Goal: Use online tool/utility: Utilize a website feature to perform a specific function

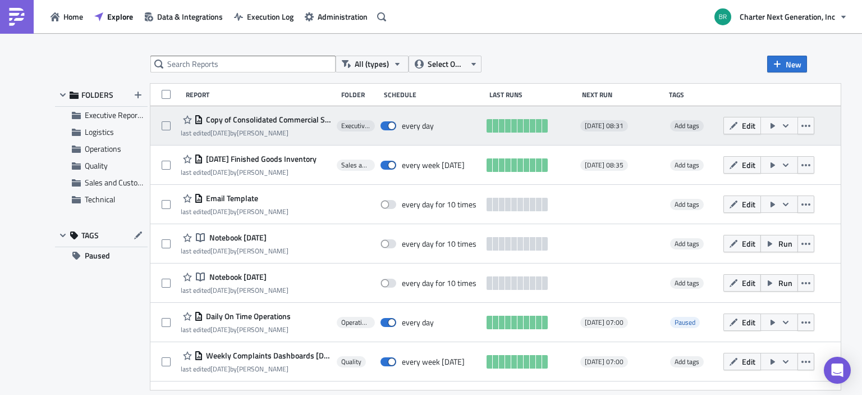
click at [791, 127] on icon "button" at bounding box center [786, 125] width 9 height 9
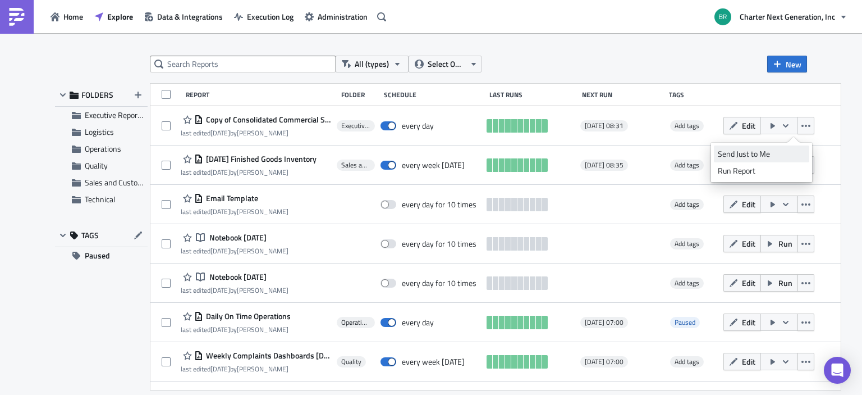
click at [758, 153] on div "Send Just to Me" at bounding box center [762, 153] width 88 height 11
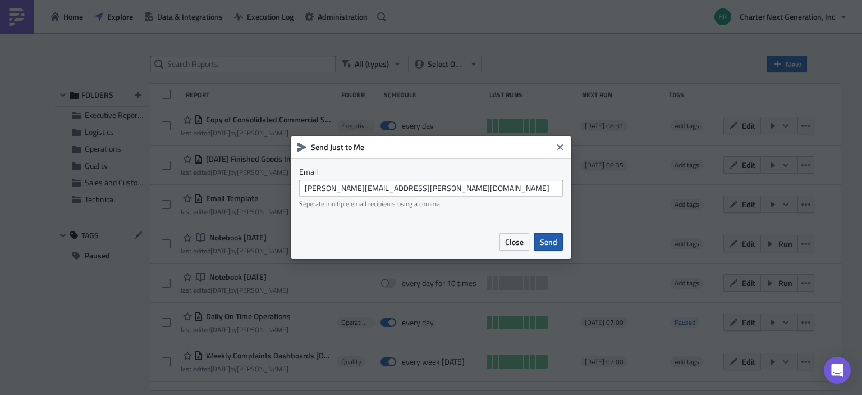
click at [557, 250] on button "Send" at bounding box center [549, 241] width 29 height 17
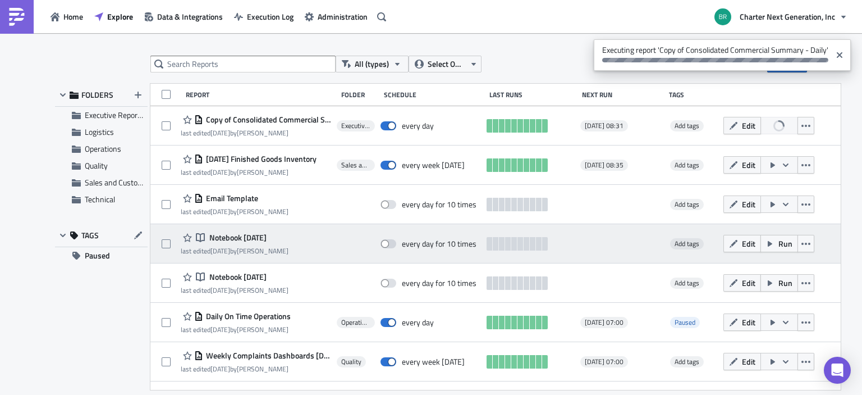
click at [587, 235] on div "Notebook Notebook [DATE] last edited [DATE] by [PERSON_NAME] every day for 10 t…" at bounding box center [495, 243] width 691 height 39
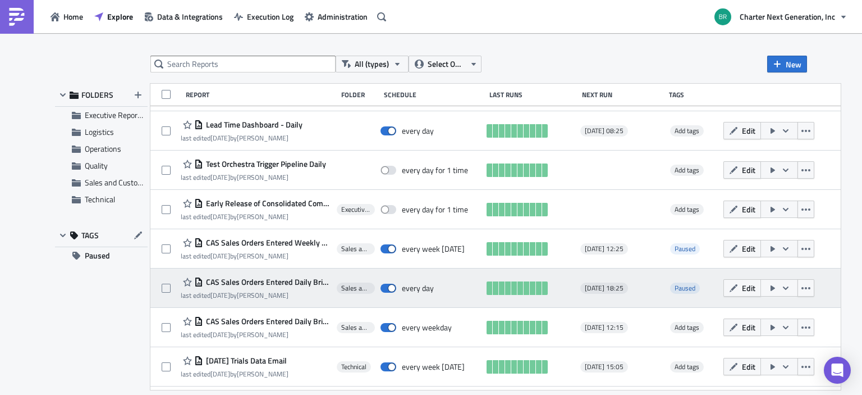
scroll to position [581, 0]
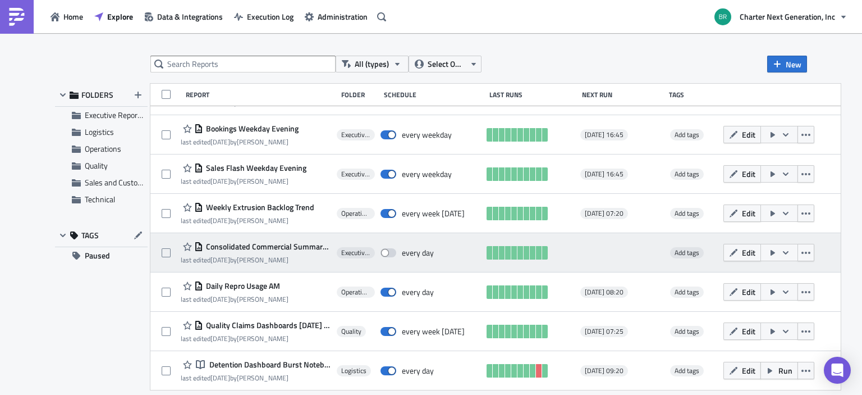
click at [789, 251] on icon "button" at bounding box center [786, 251] width 6 height 3
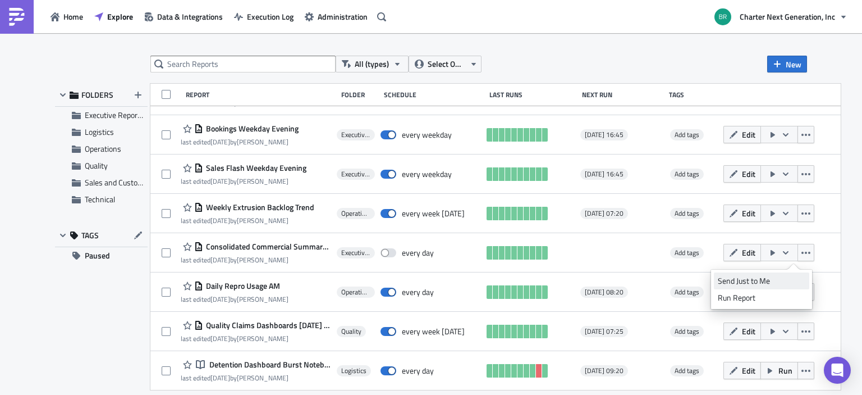
click at [749, 281] on div "Send Just to Me" at bounding box center [762, 280] width 88 height 11
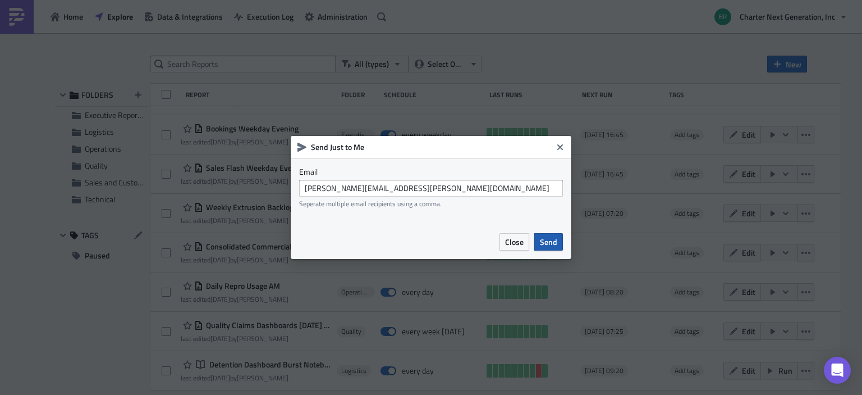
click at [548, 238] on span "Send" at bounding box center [548, 242] width 17 height 12
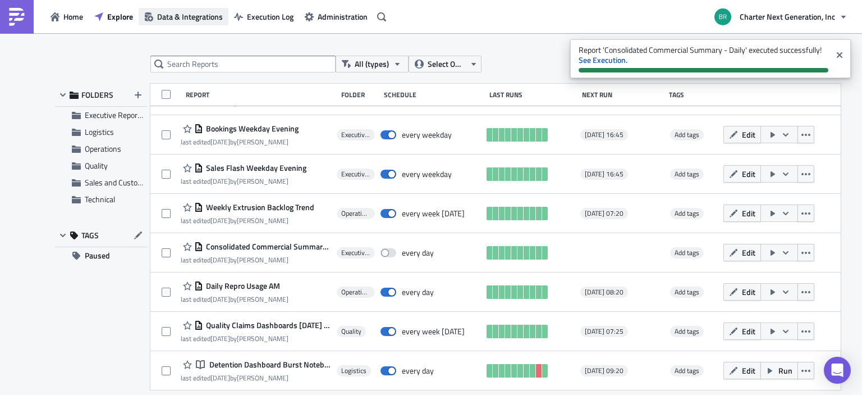
click at [194, 8] on button "Data & Integrations" at bounding box center [184, 16] width 90 height 17
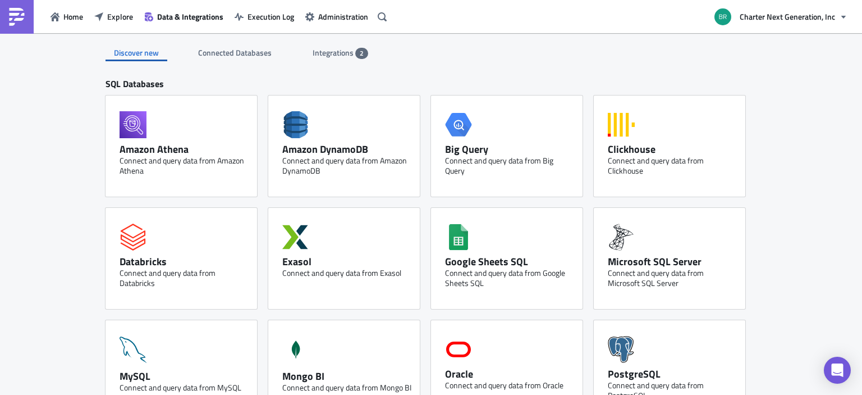
click at [332, 49] on span "Integrations" at bounding box center [334, 53] width 43 height 12
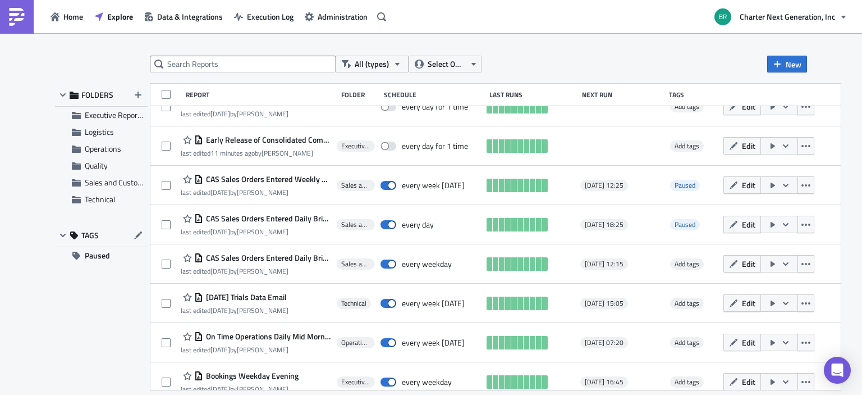
scroll to position [581, 0]
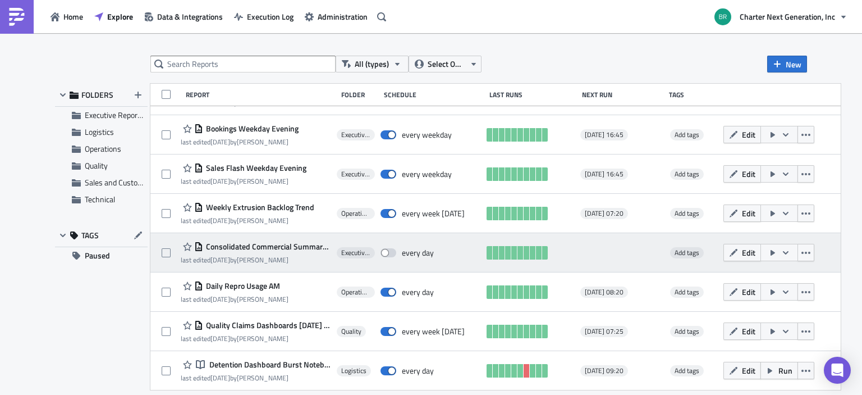
click at [794, 249] on button "button" at bounding box center [780, 252] width 38 height 17
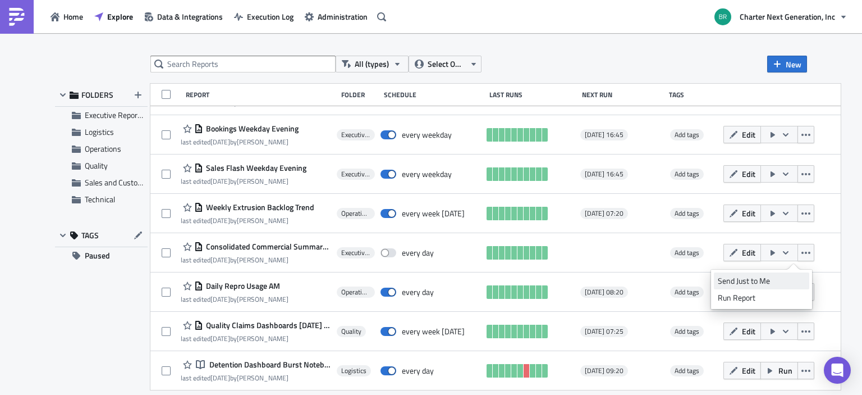
click at [772, 283] on div "Send Just to Me" at bounding box center [762, 280] width 88 height 11
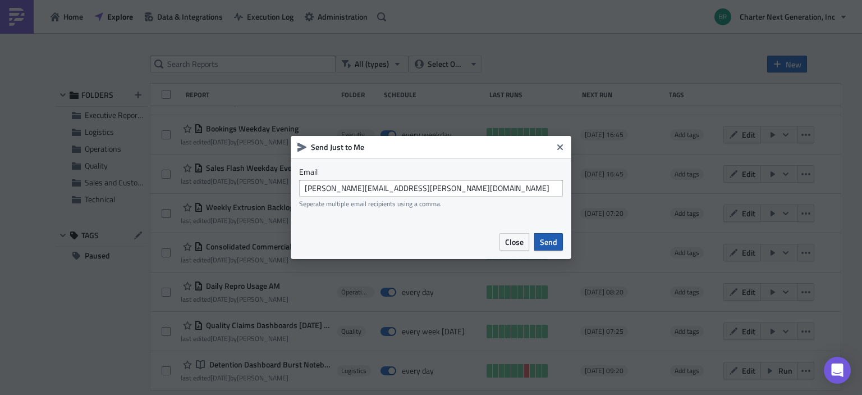
click at [554, 245] on span "Send" at bounding box center [548, 242] width 17 height 12
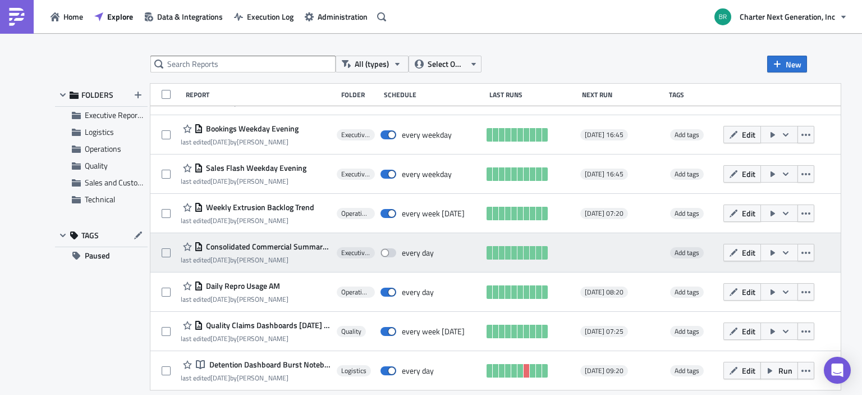
click at [791, 254] on icon "button" at bounding box center [786, 252] width 9 height 9
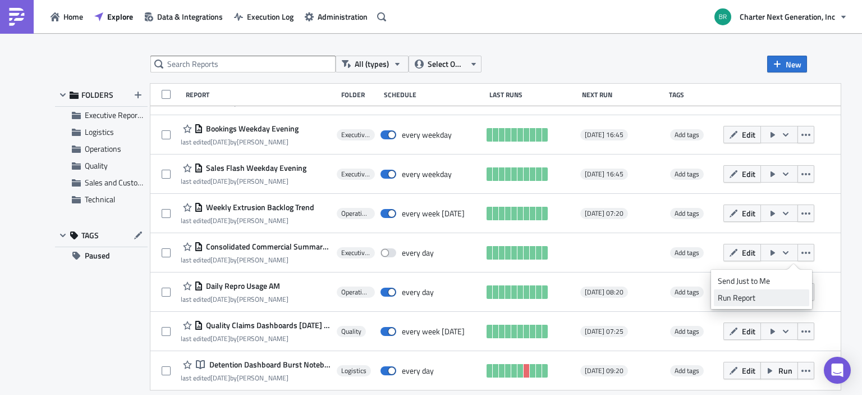
click at [761, 297] on div "Run Report" at bounding box center [762, 297] width 88 height 11
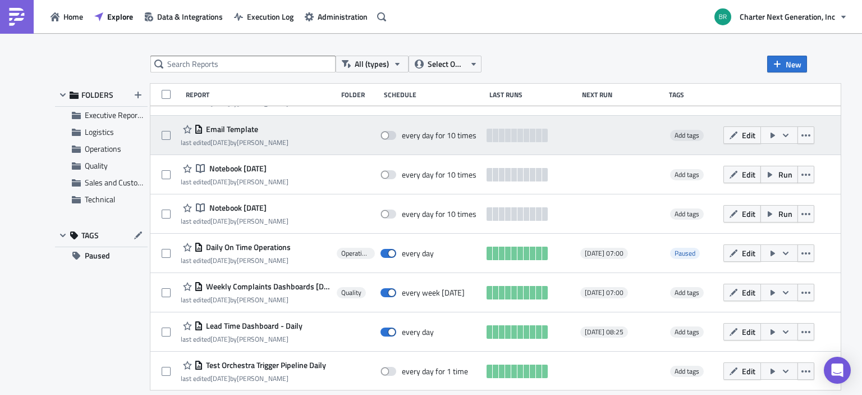
scroll to position [0, 0]
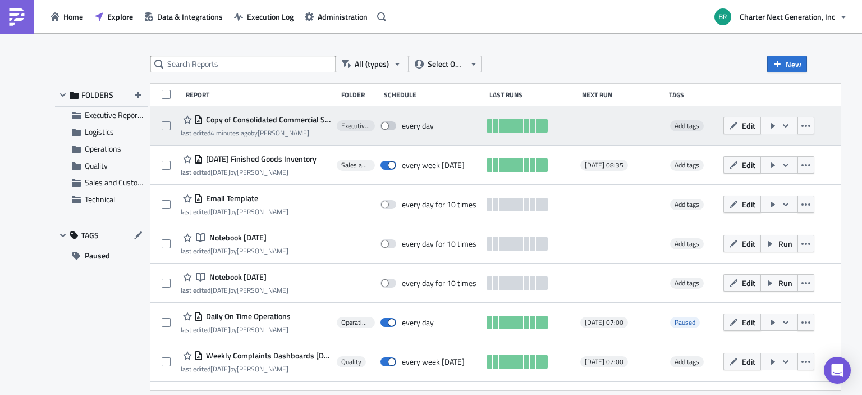
click at [396, 124] on span at bounding box center [389, 125] width 16 height 9
click at [390, 124] on input "checkbox" at bounding box center [386, 125] width 7 height 7
checkbox input "true"
